Goal: Information Seeking & Learning: Learn about a topic

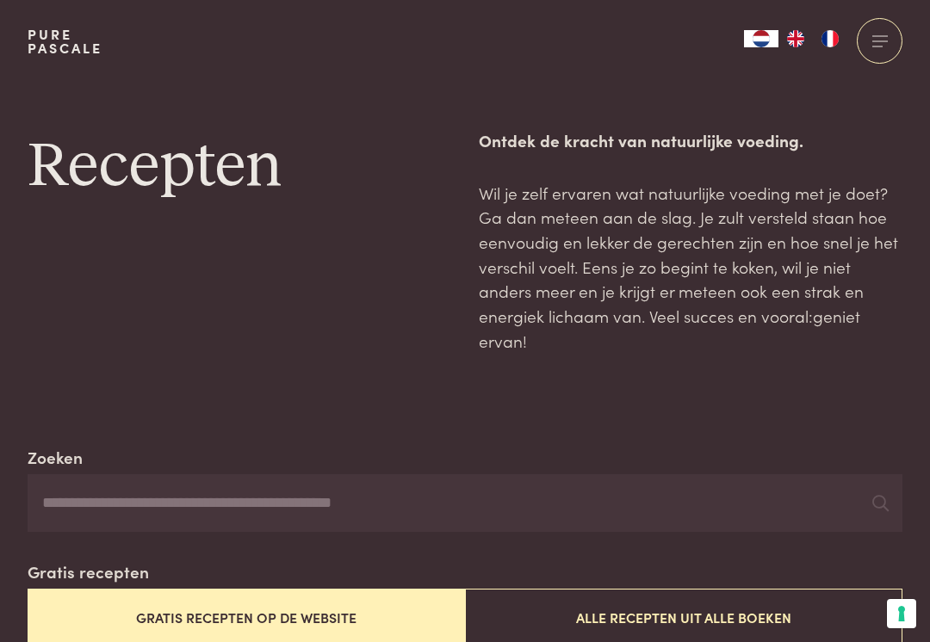
click at [57, 500] on input "Zoeken" at bounding box center [465, 503] width 875 height 59
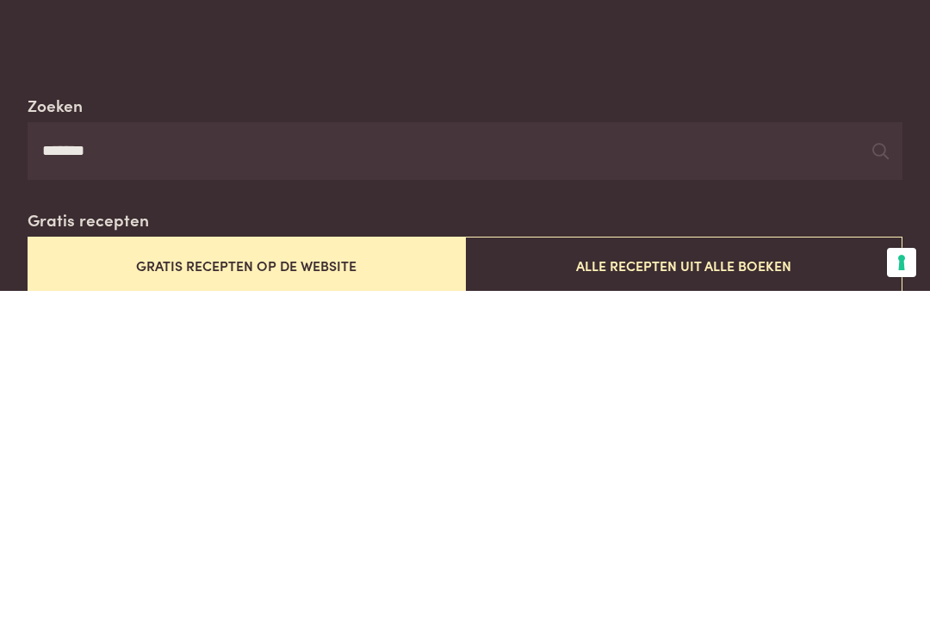
type input "*******"
click at [666, 588] on button "Alle recepten uit alle boeken" at bounding box center [683, 617] width 437 height 58
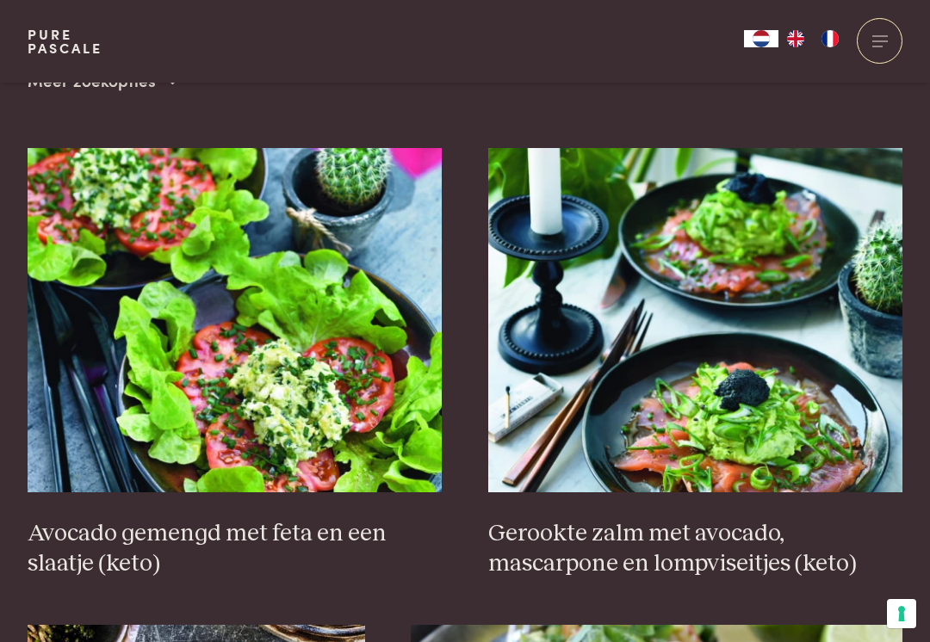
scroll to position [650, 0]
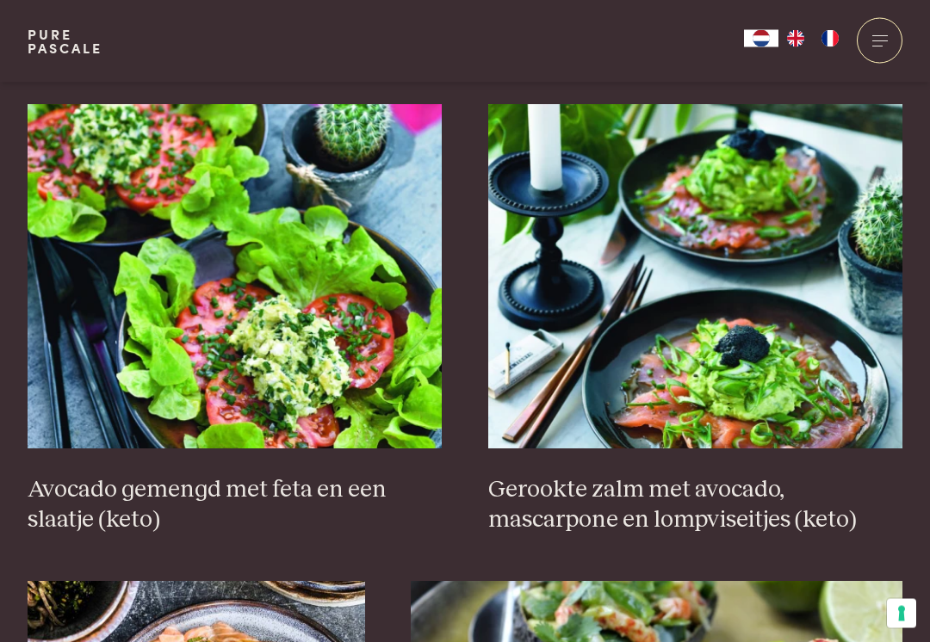
click at [870, 476] on h3 "Gerookte zalm met avocado, mascarpone en lompviseitjes (keto)" at bounding box center [695, 505] width 415 height 59
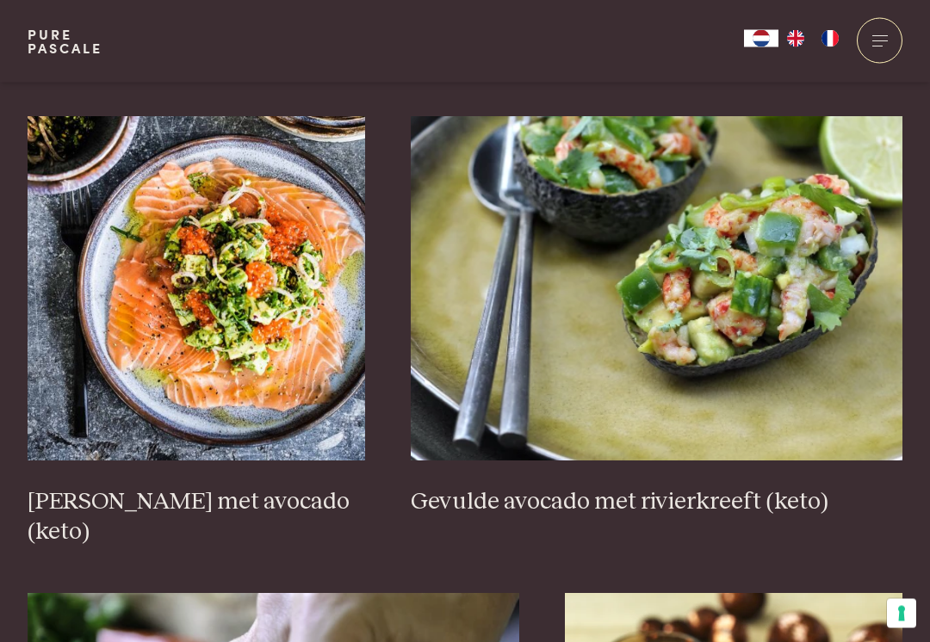
scroll to position [1116, 0]
click at [884, 442] on img at bounding box center [657, 288] width 492 height 344
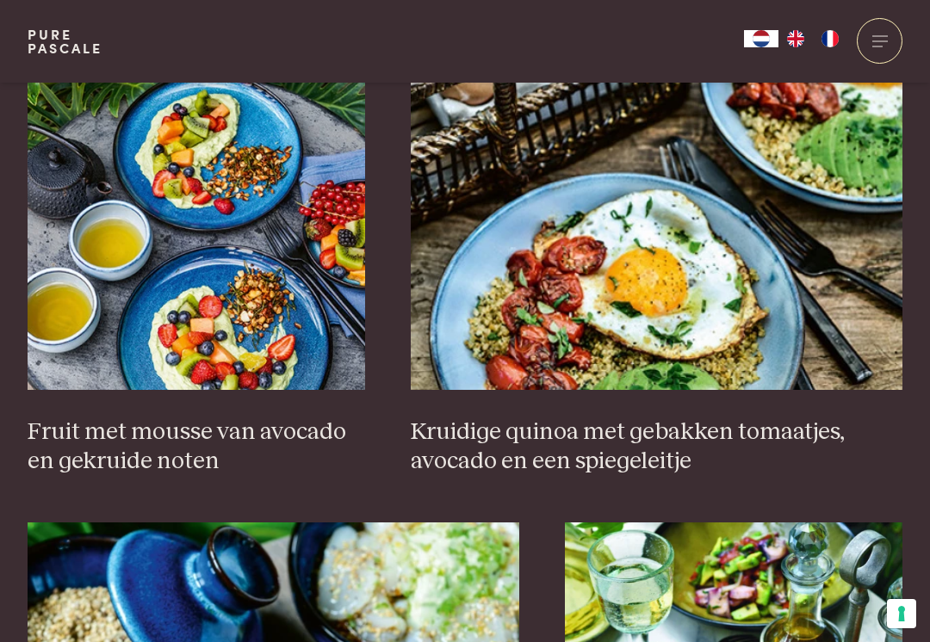
scroll to position [2617, 0]
click at [207, 182] on img at bounding box center [197, 218] width 338 height 344
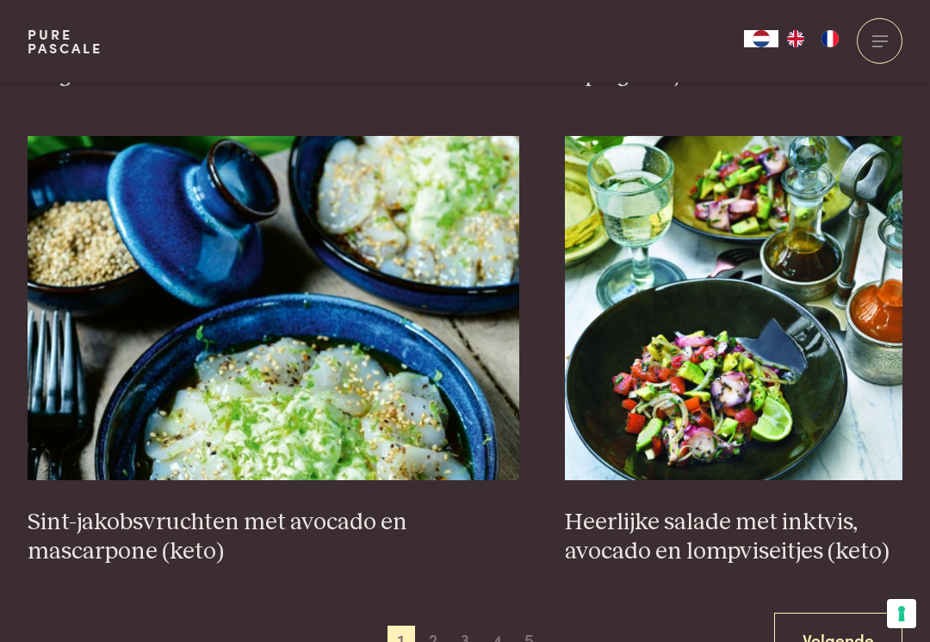
click at [834, 613] on link "Volgende" at bounding box center [838, 640] width 128 height 54
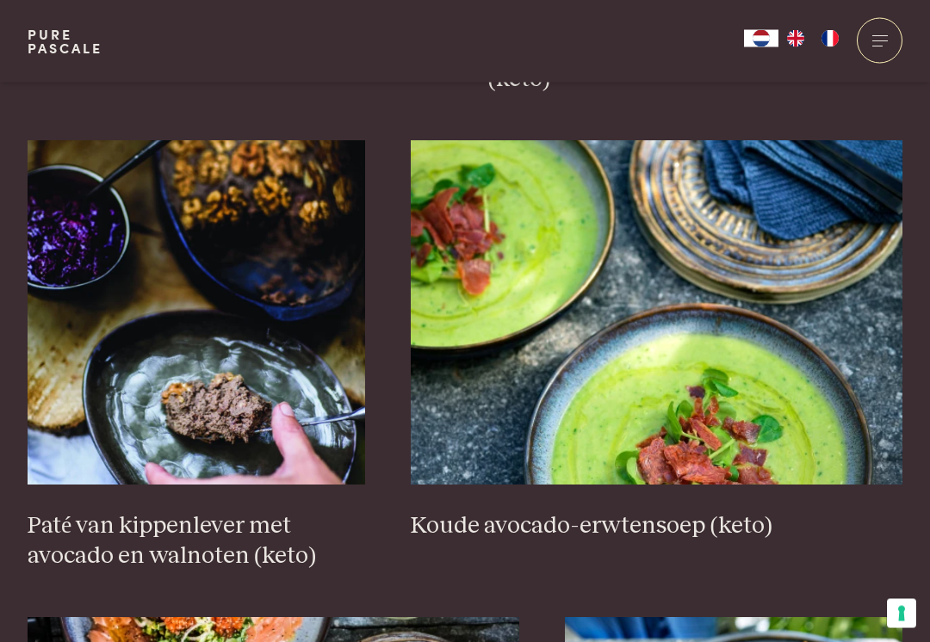
scroll to position [1084, 0]
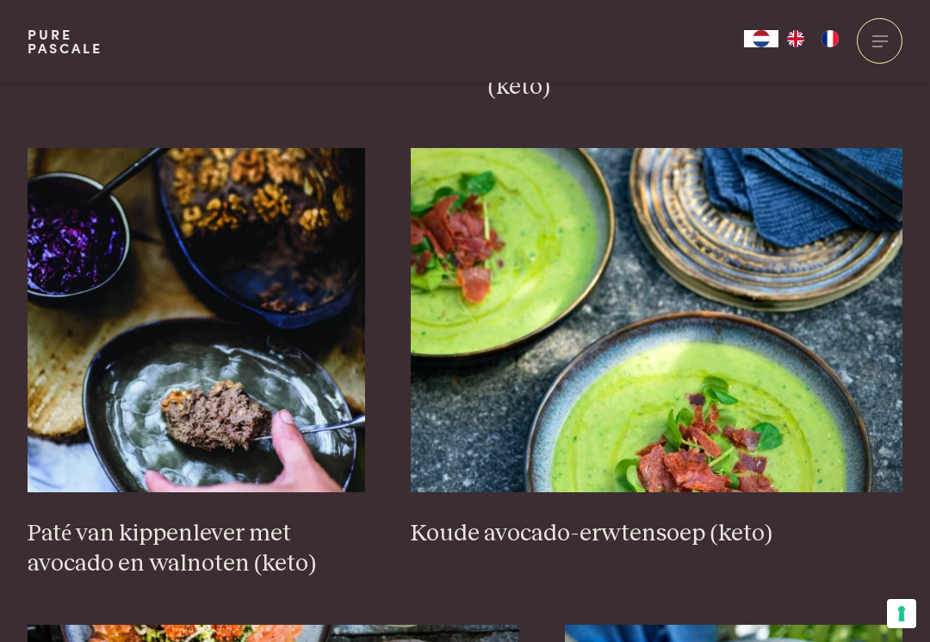
click at [688, 306] on img at bounding box center [657, 320] width 492 height 344
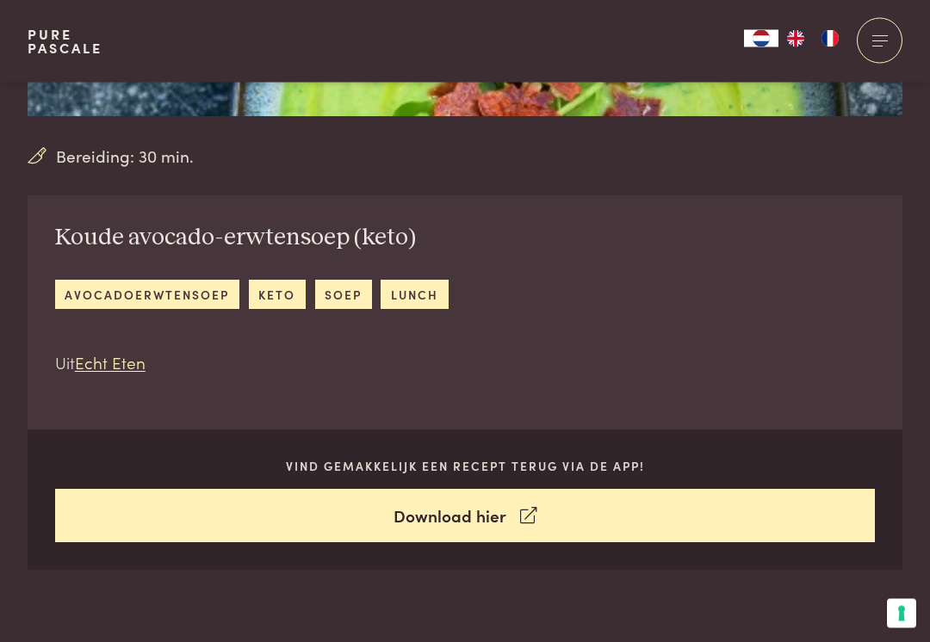
scroll to position [504, 0]
